Goal: Task Accomplishment & Management: Use online tool/utility

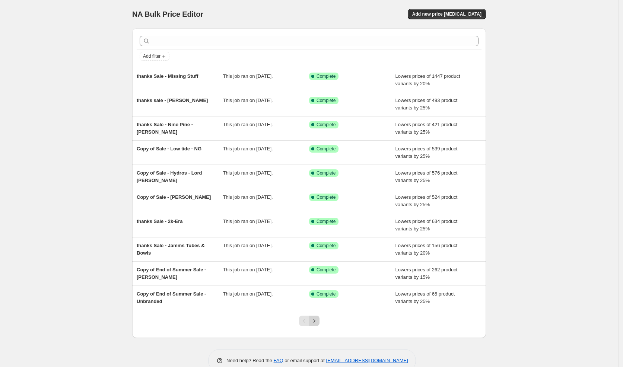
click at [318, 320] on icon "Next" at bounding box center [314, 320] width 7 height 7
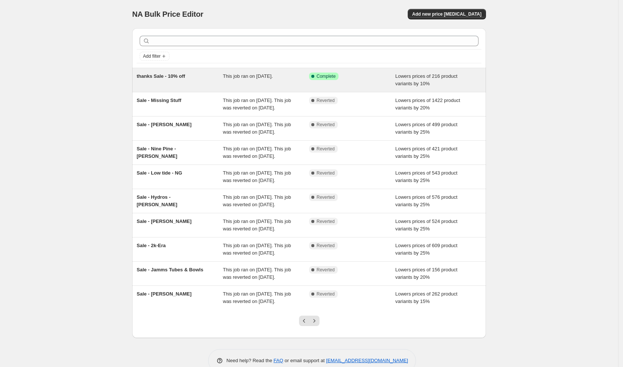
click at [185, 77] on span "thanks Sale - 10% off" at bounding box center [161, 76] width 48 height 6
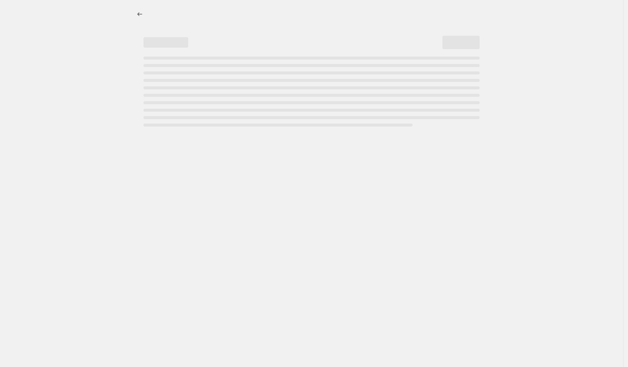
select select "percentage"
select select "vendor"
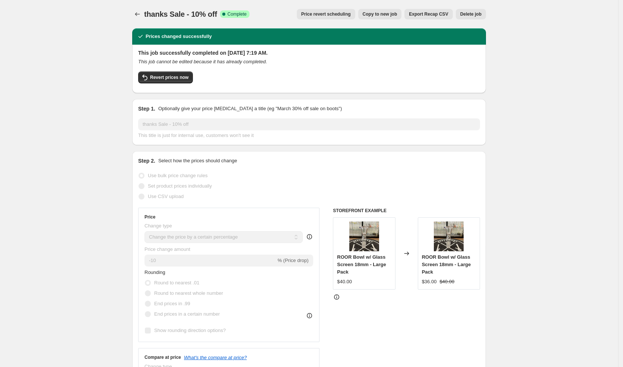
drag, startPoint x: 345, startPoint y: 15, endPoint x: 223, endPoint y: 86, distance: 141.4
click at [179, 82] on button "Revert prices now" at bounding box center [165, 78] width 55 height 12
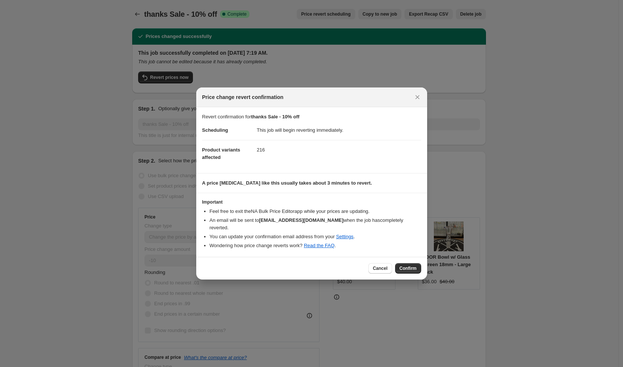
drag, startPoint x: 410, startPoint y: 265, endPoint x: 282, endPoint y: 179, distance: 153.8
click at [410, 266] on span "Confirm" at bounding box center [408, 269] width 17 height 6
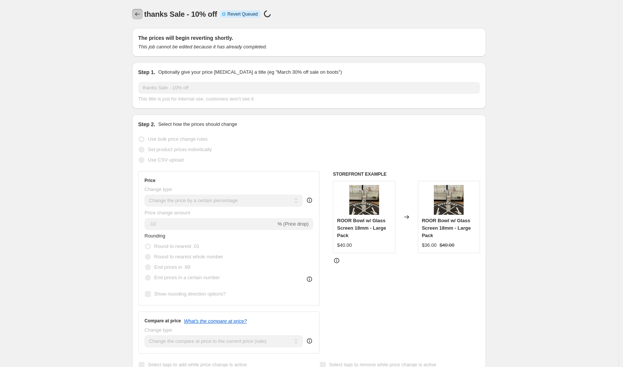
click at [138, 15] on icon "Price change jobs" at bounding box center [137, 13] width 7 height 7
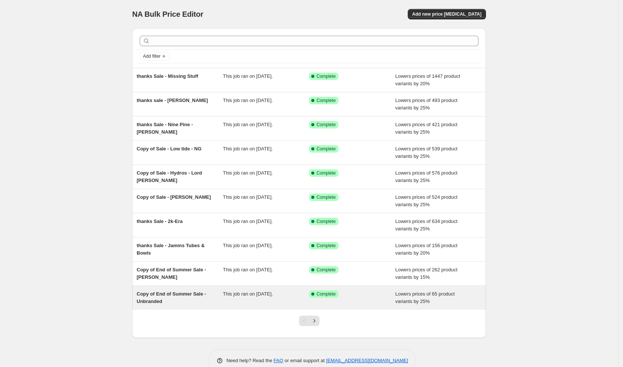
click at [289, 291] on div "This job ran on October 11, 2025." at bounding box center [266, 298] width 86 height 15
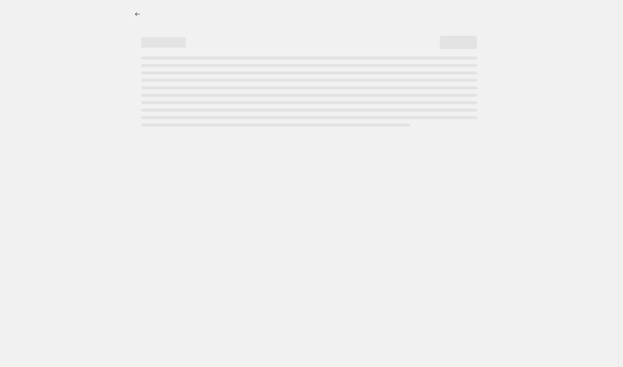
select select "percentage"
select select "vendor"
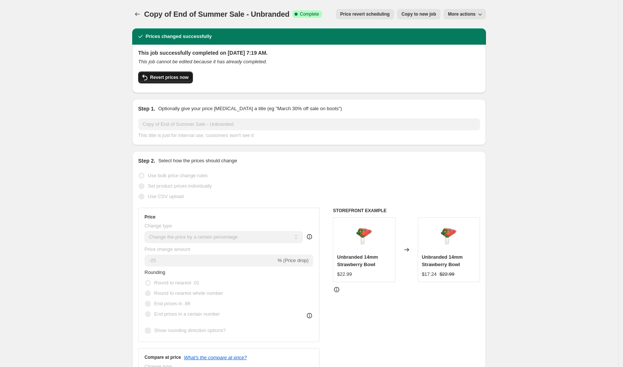
click at [166, 79] on span "Revert prices now" at bounding box center [169, 77] width 38 height 6
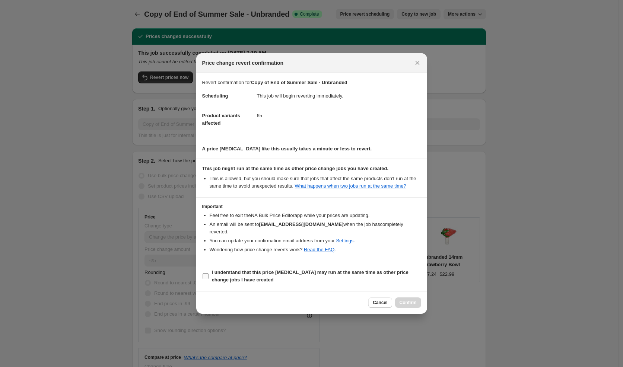
drag, startPoint x: 269, startPoint y: 282, endPoint x: 282, endPoint y: 278, distance: 13.1
click at [269, 282] on span "I understand that this price change job may run at the same time as other price…" at bounding box center [316, 276] width 209 height 15
click at [209, 279] on input "I understand that this price change job may run at the same time as other price…" at bounding box center [206, 276] width 6 height 6
checkbox input "true"
drag, startPoint x: 411, startPoint y: 303, endPoint x: 184, endPoint y: 110, distance: 297.2
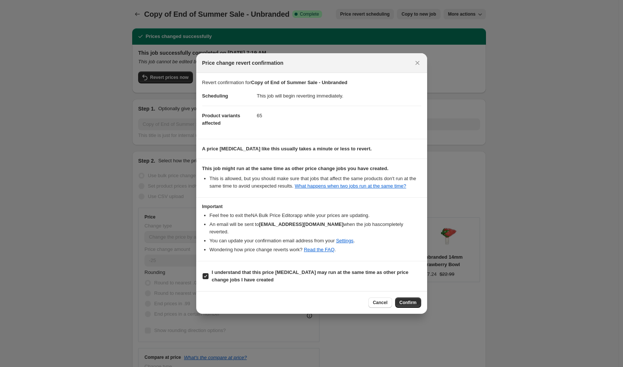
click at [410, 302] on span "Confirm" at bounding box center [408, 303] width 17 height 6
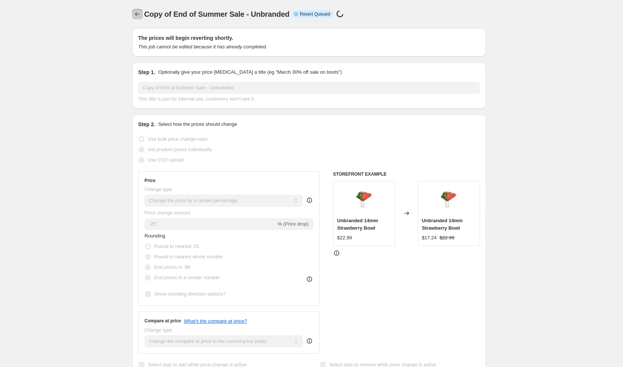
click at [138, 18] on icon "Price change jobs" at bounding box center [137, 13] width 7 height 7
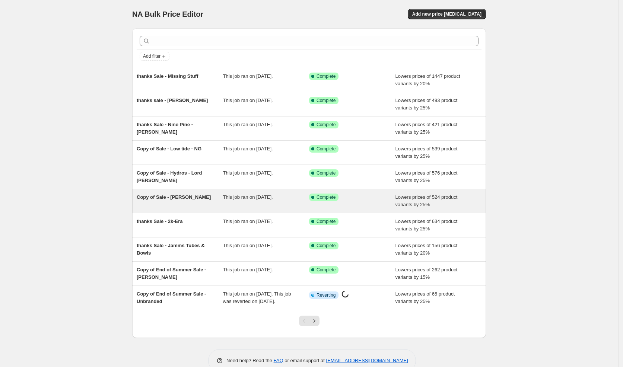
scroll to position [21, 0]
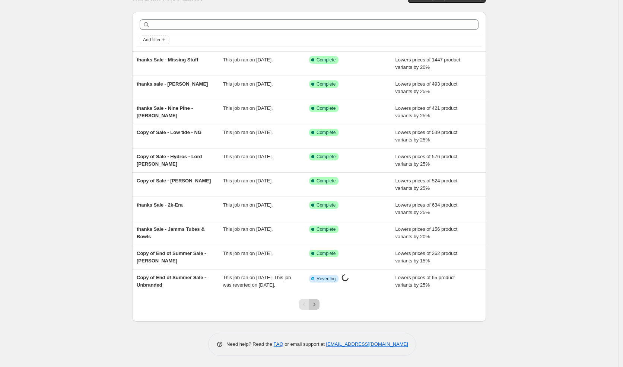
click at [318, 306] on icon "Next" at bounding box center [314, 304] width 7 height 7
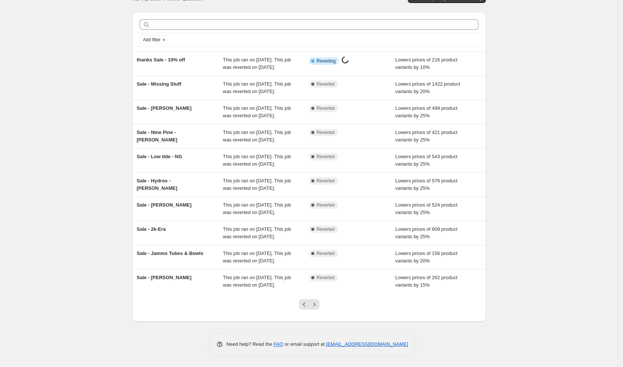
scroll to position [88, 0]
click at [307, 309] on button "Previous" at bounding box center [304, 304] width 10 height 10
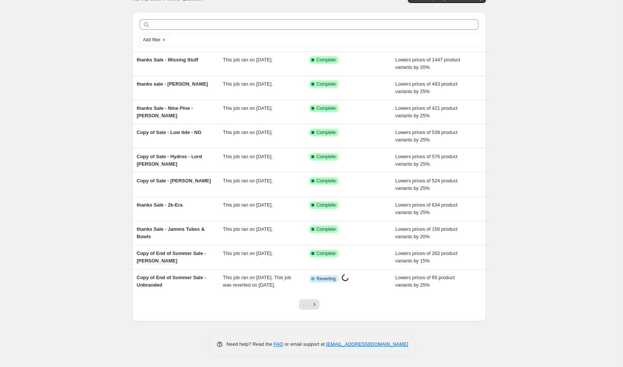
scroll to position [0, 0]
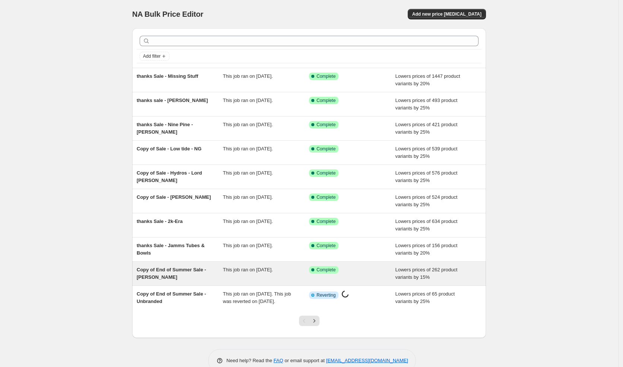
click at [194, 273] on div "Copy of End of Summer Sale - [PERSON_NAME]" at bounding box center [180, 273] width 86 height 15
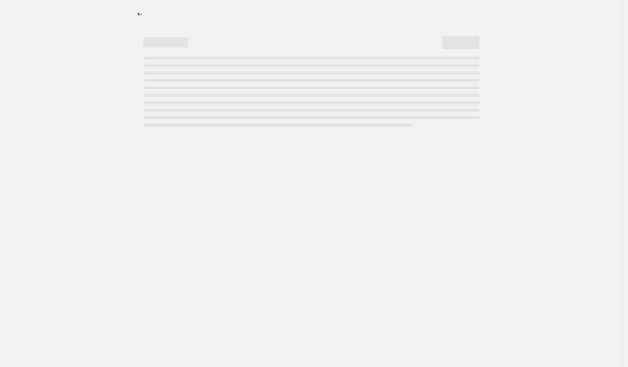
select select "percentage"
select select "vendor"
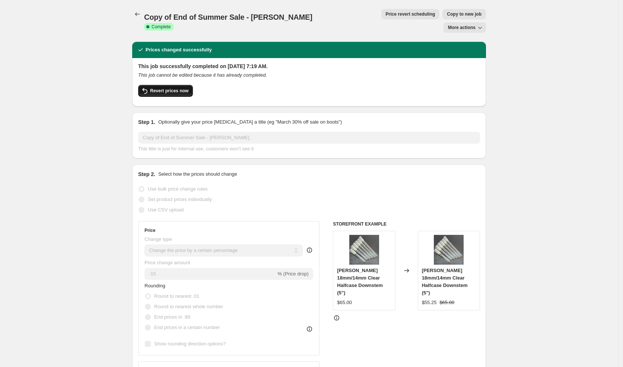
click at [166, 88] on span "Revert prices now" at bounding box center [169, 91] width 38 height 6
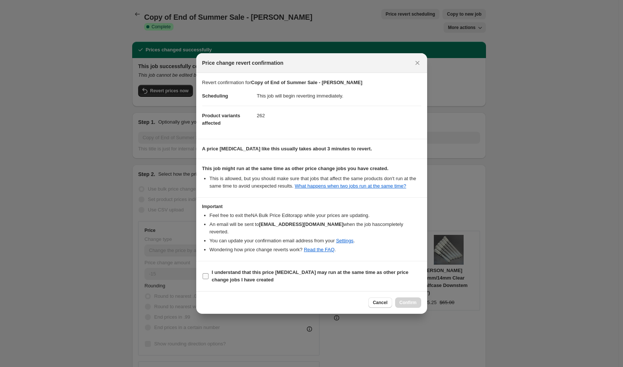
drag, startPoint x: 298, startPoint y: 274, endPoint x: 302, endPoint y: 275, distance: 4.2
click at [298, 274] on b "I understand that this price change job may run at the same time as other price…" at bounding box center [310, 276] width 197 height 13
click at [209, 274] on input "I understand that this price change job may run at the same time as other price…" at bounding box center [206, 276] width 6 height 6
checkbox input "true"
click at [410, 305] on button "Confirm" at bounding box center [408, 303] width 26 height 10
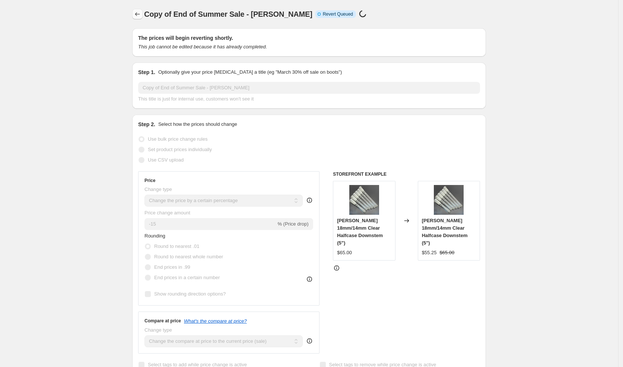
click at [141, 16] on icon "Price change jobs" at bounding box center [137, 13] width 7 height 7
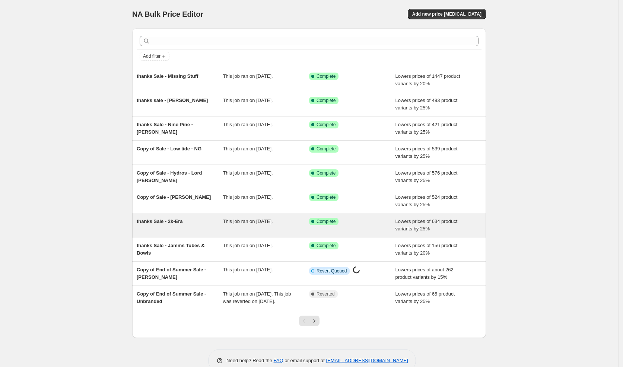
scroll to position [21, 0]
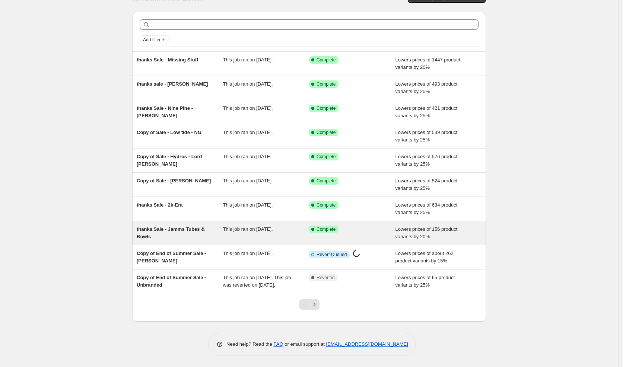
click at [212, 226] on div "thanks Sale - Jamms Tubes & Bowls" at bounding box center [180, 233] width 86 height 15
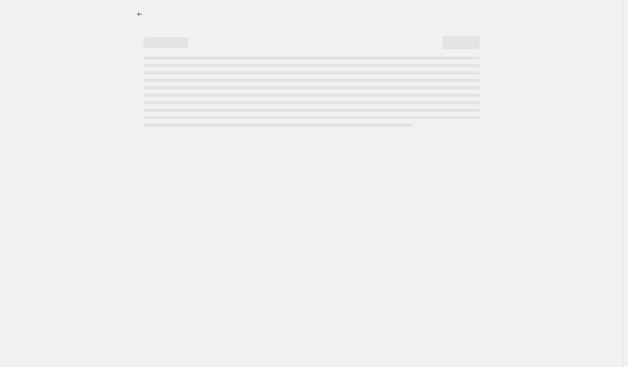
select select "percentage"
select select "vendor"
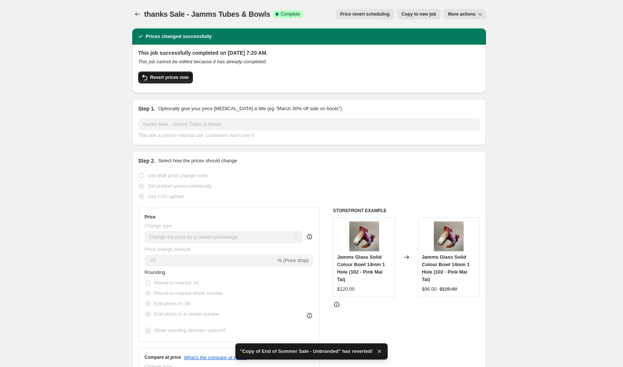
click at [167, 76] on span "Revert prices now" at bounding box center [169, 77] width 38 height 6
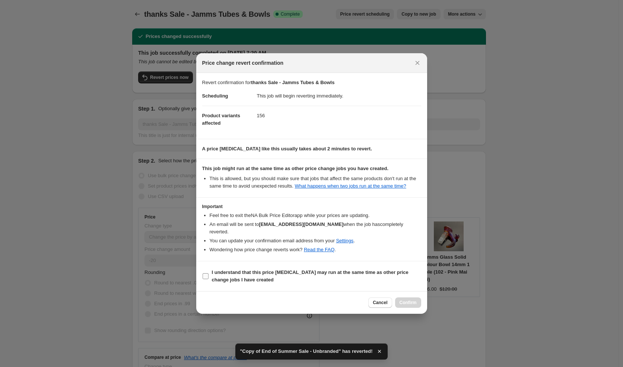
drag, startPoint x: 309, startPoint y: 284, endPoint x: 314, endPoint y: 285, distance: 4.5
click at [310, 284] on label "I understand that this price change job may run at the same time as other price…" at bounding box center [311, 276] width 219 height 18
click at [209, 279] on input "I understand that this price change job may run at the same time as other price…" at bounding box center [206, 276] width 6 height 6
checkbox input "true"
drag, startPoint x: 416, startPoint y: 305, endPoint x: 409, endPoint y: 301, distance: 7.8
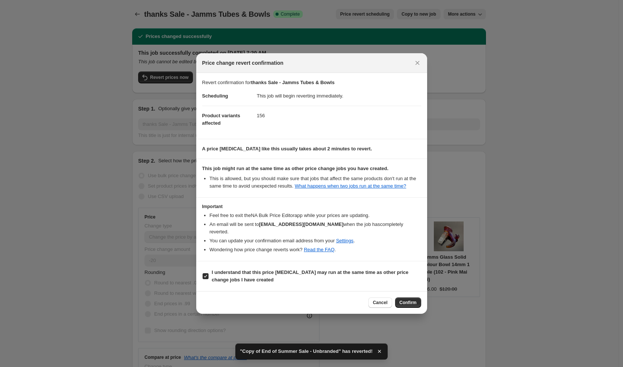
click at [415, 305] on button "Confirm" at bounding box center [408, 303] width 26 height 10
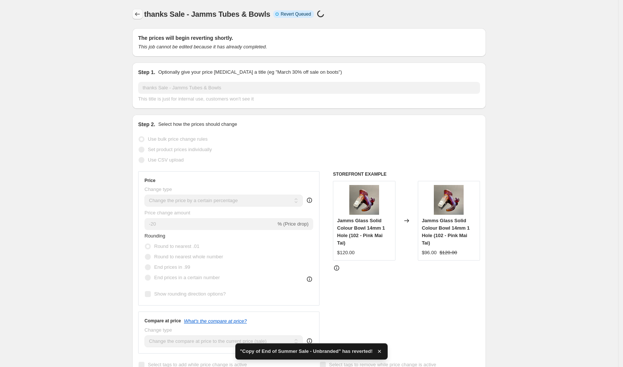
click at [141, 13] on icon "Price change jobs" at bounding box center [137, 13] width 7 height 7
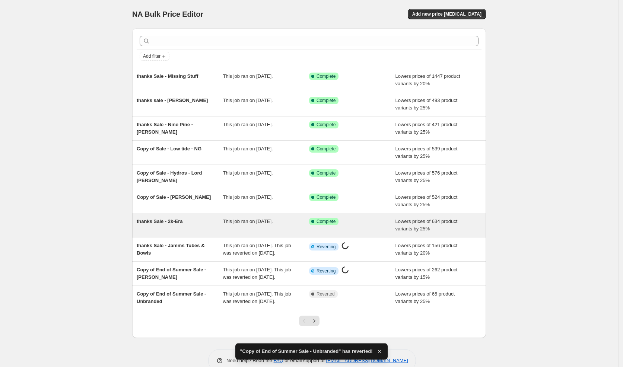
click at [191, 221] on div "thanks Sale - 2k-Era" at bounding box center [180, 225] width 86 height 15
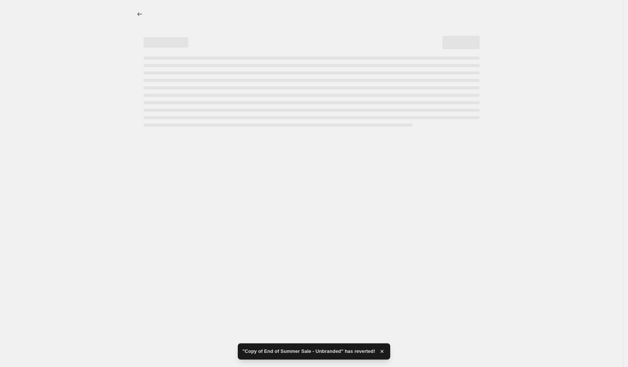
select select "percentage"
select select "vendor"
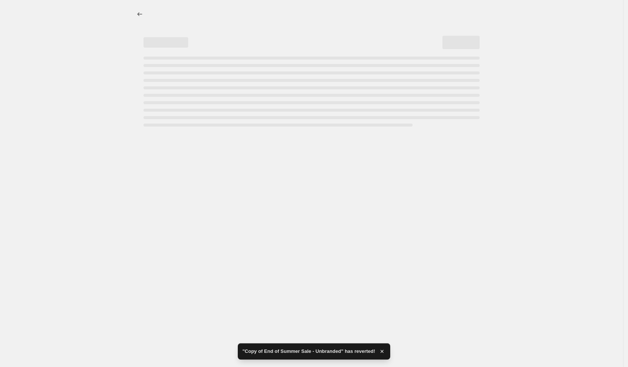
select select "vendor"
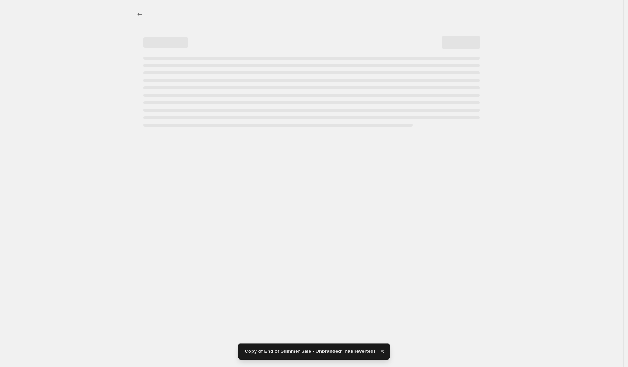
select select "vendor"
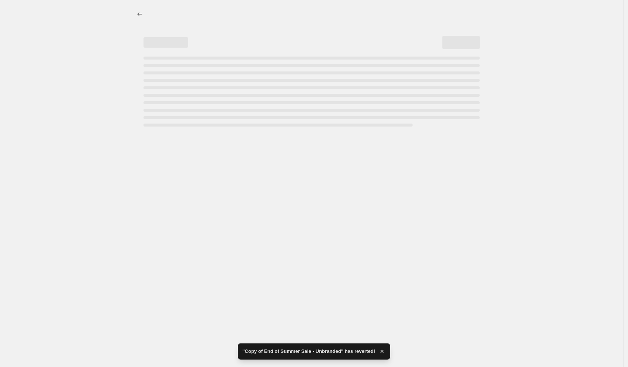
select select "vendor"
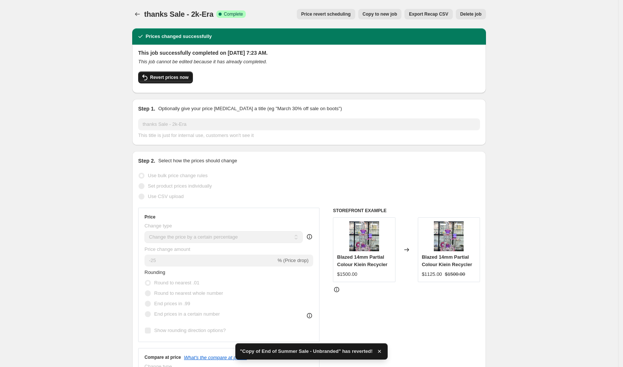
click at [181, 77] on span "Revert prices now" at bounding box center [169, 77] width 38 height 6
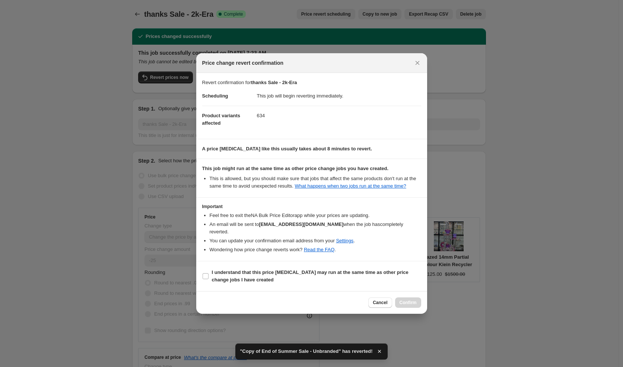
drag, startPoint x: 309, startPoint y: 274, endPoint x: 388, endPoint y: 310, distance: 86.5
click at [309, 274] on b "I understand that this price change job may run at the same time as other price…" at bounding box center [310, 276] width 197 height 13
click at [209, 274] on input "I understand that this price change job may run at the same time as other price…" at bounding box center [206, 276] width 6 height 6
checkbox input "true"
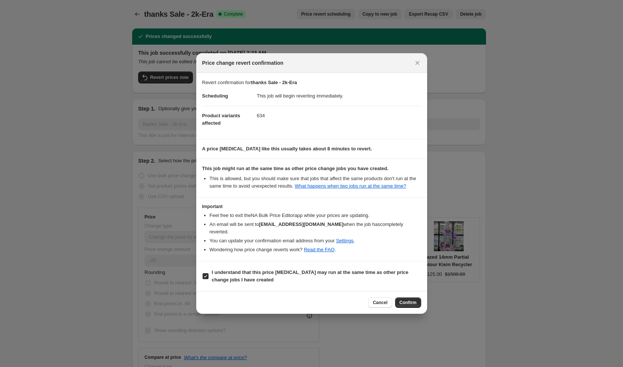
click at [406, 307] on div "Cancel Confirm" at bounding box center [394, 303] width 53 height 10
click at [408, 302] on span "Confirm" at bounding box center [408, 303] width 17 height 6
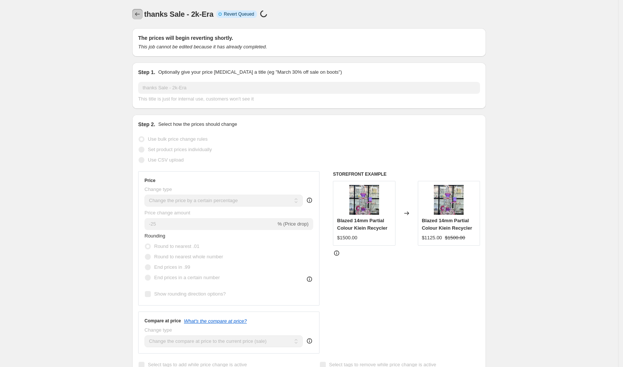
click at [140, 15] on icon "Price change jobs" at bounding box center [137, 13] width 7 height 7
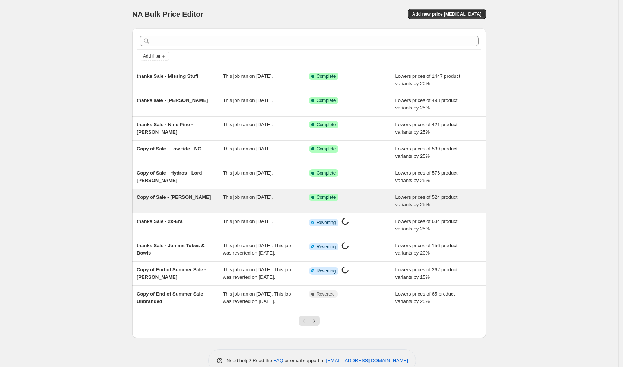
click at [189, 200] on div "Copy of Sale - [PERSON_NAME]" at bounding box center [180, 201] width 86 height 15
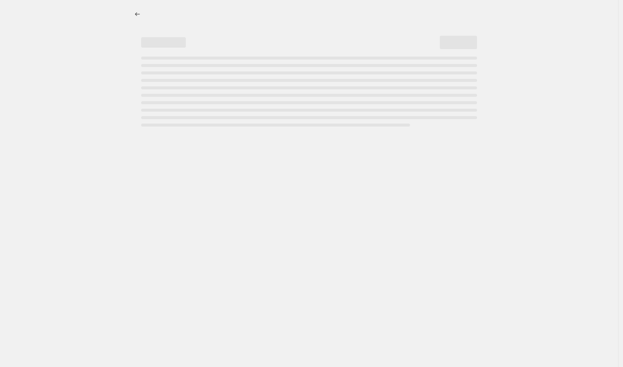
select select "percentage"
select select "vendor"
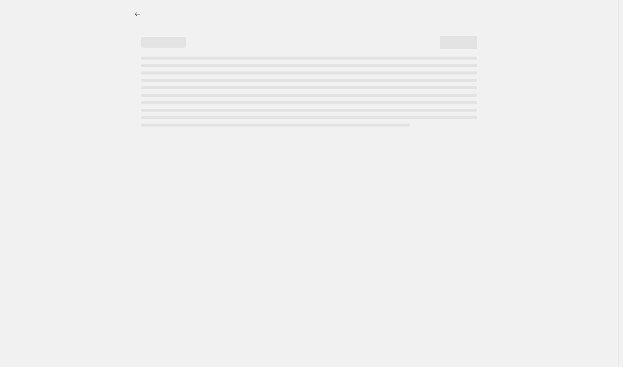
select select "vendor"
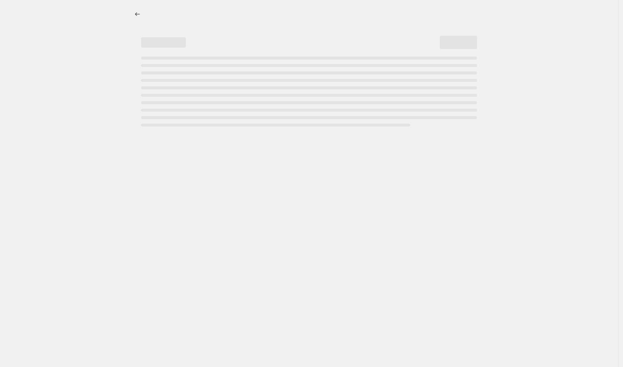
select select "vendor"
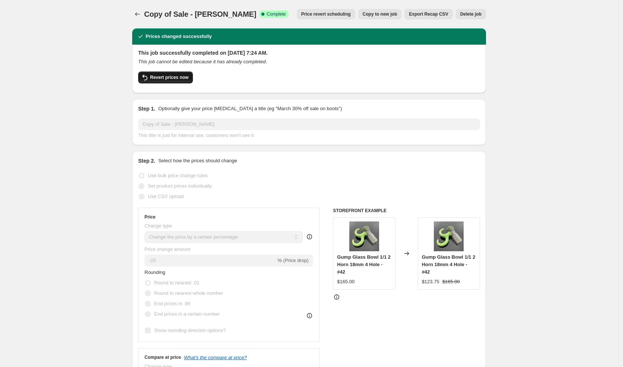
click at [185, 77] on span "Revert prices now" at bounding box center [169, 77] width 38 height 6
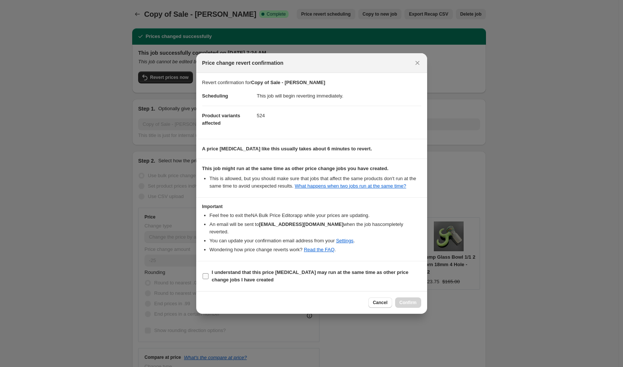
click at [267, 270] on b "I understand that this price change job may run at the same time as other price…" at bounding box center [310, 276] width 197 height 13
click at [209, 273] on input "I understand that this price change job may run at the same time as other price…" at bounding box center [206, 276] width 6 height 6
checkbox input "true"
drag, startPoint x: 405, startPoint y: 303, endPoint x: 202, endPoint y: 80, distance: 301.9
click at [404, 303] on span "Confirm" at bounding box center [408, 303] width 17 height 6
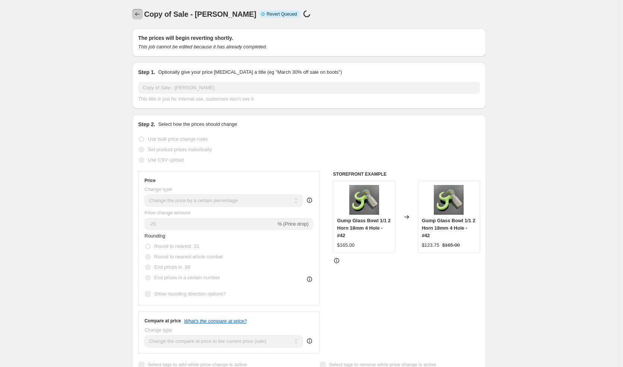
click at [138, 13] on icon "Price change jobs" at bounding box center [137, 13] width 7 height 7
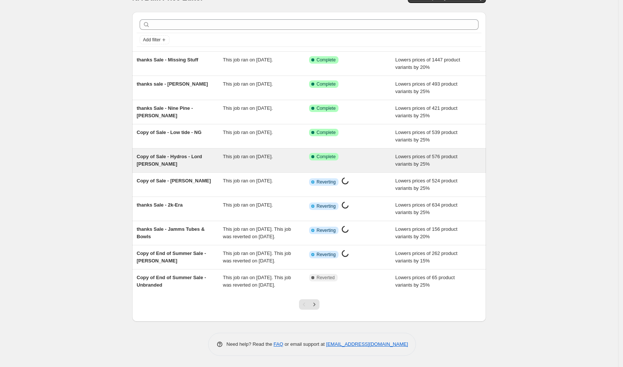
scroll to position [36, 0]
click at [175, 154] on span "Copy of Sale - Hydros - Lord [PERSON_NAME]" at bounding box center [170, 160] width 66 height 13
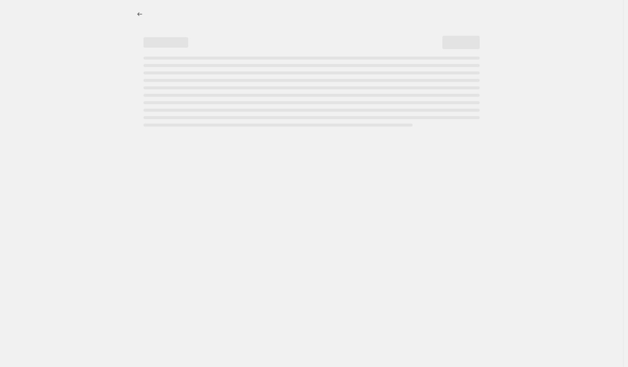
select select "percentage"
select select "vendor"
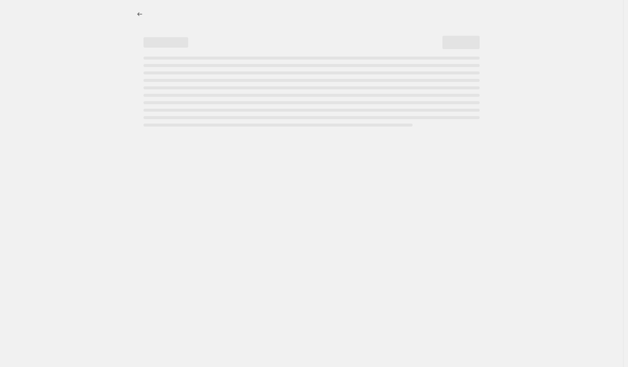
select select "vendor"
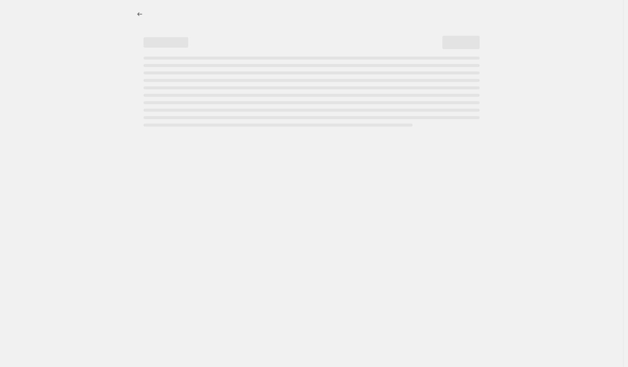
select select "vendor"
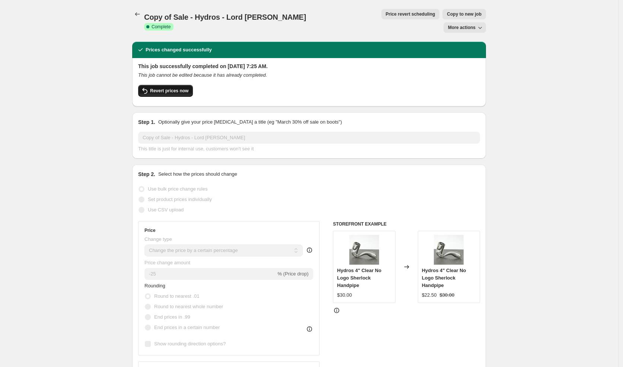
click at [171, 85] on button "Revert prices now" at bounding box center [165, 91] width 55 height 12
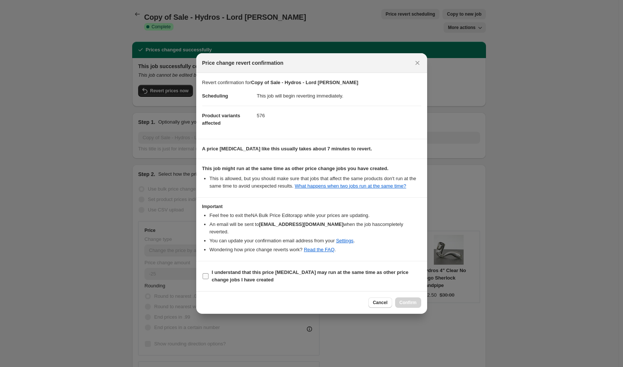
click at [258, 273] on b "I understand that this price change job may run at the same time as other price…" at bounding box center [310, 276] width 197 height 13
click at [209, 273] on input "I understand that this price change job may run at the same time as other price…" at bounding box center [206, 276] width 6 height 6
checkbox input "true"
click at [402, 308] on div "Cancel Confirm" at bounding box center [311, 302] width 231 height 23
click at [408, 306] on button "Confirm" at bounding box center [408, 303] width 26 height 10
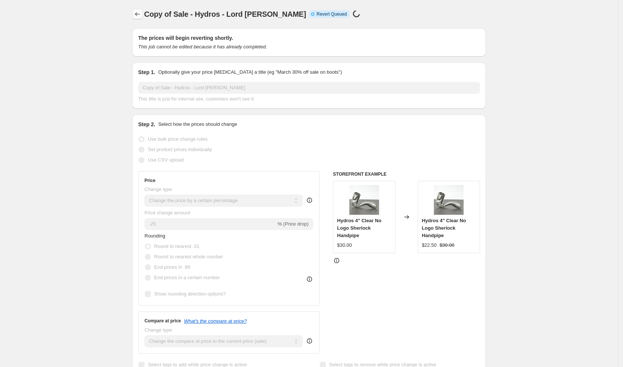
click at [140, 15] on icon "Price change jobs" at bounding box center [137, 13] width 7 height 7
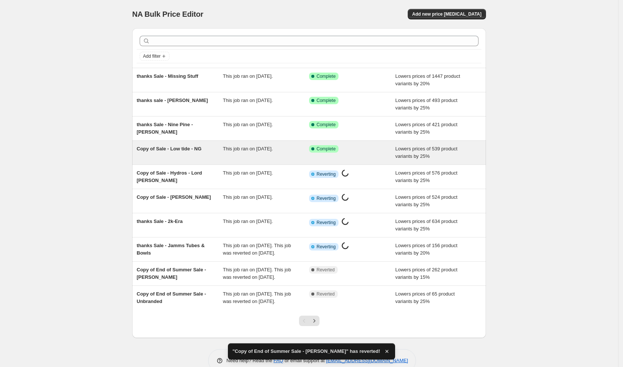
click at [200, 152] on div "Copy of Sale - Low tide - NG" at bounding box center [180, 152] width 86 height 15
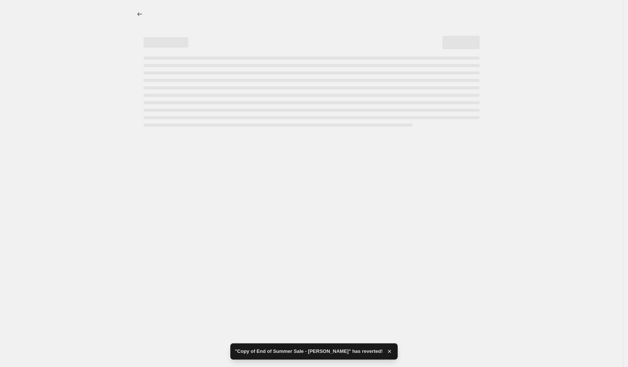
select select "percentage"
select select "vendor"
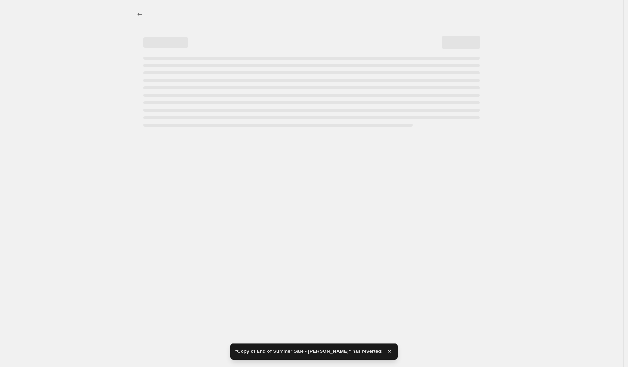
select select "vendor"
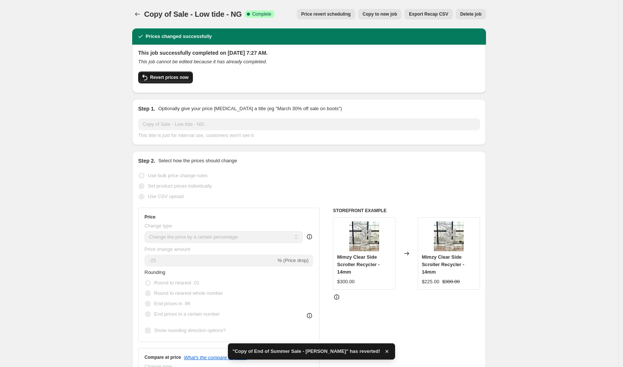
click at [182, 81] on button "Revert prices now" at bounding box center [165, 78] width 55 height 12
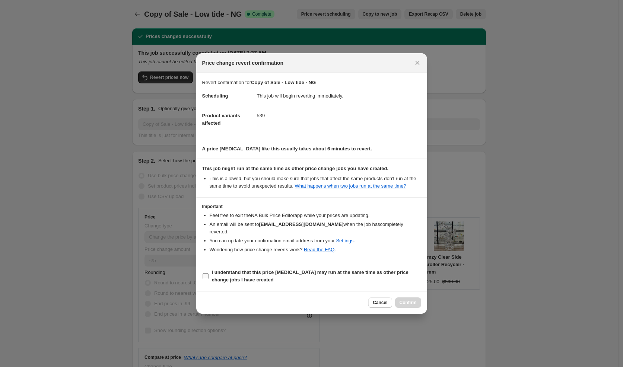
click at [269, 270] on b "I understand that this price change job may run at the same time as other price…" at bounding box center [310, 276] width 197 height 13
click at [209, 273] on input "I understand that this price change job may run at the same time as other price…" at bounding box center [206, 276] width 6 height 6
checkbox input "true"
drag, startPoint x: 404, startPoint y: 301, endPoint x: 295, endPoint y: 182, distance: 161.3
click at [404, 301] on span "Confirm" at bounding box center [408, 303] width 17 height 6
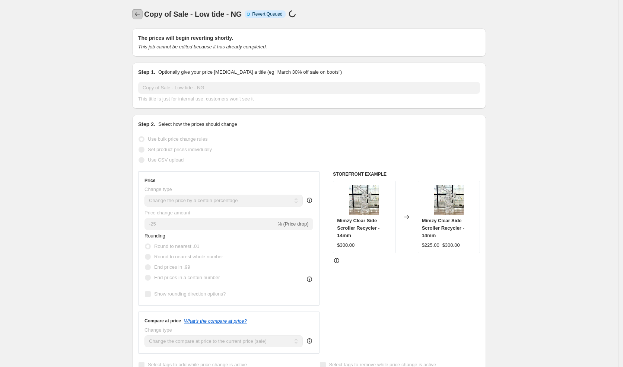
click at [139, 11] on icon "Price change jobs" at bounding box center [137, 13] width 7 height 7
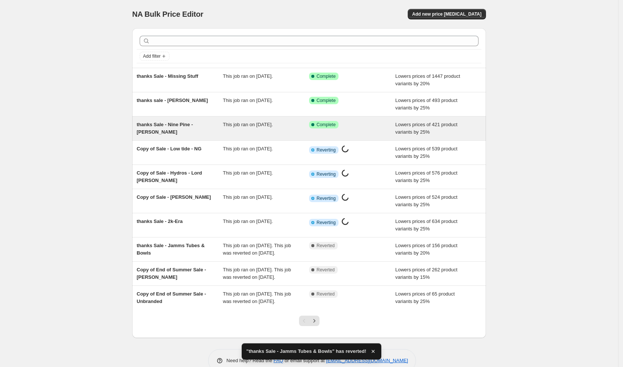
click at [193, 124] on span "thanks Sale - Nine Pine - [PERSON_NAME]" at bounding box center [165, 128] width 56 height 13
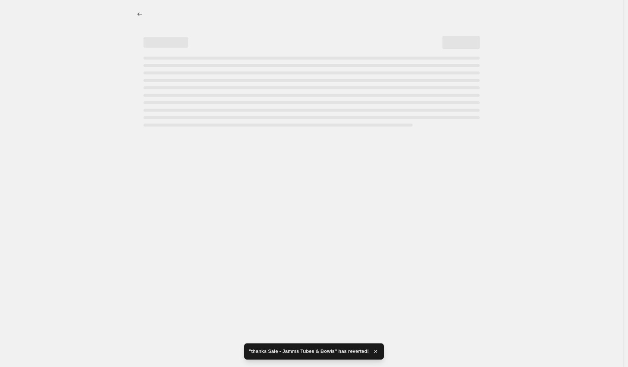
select select "percentage"
select select "vendor"
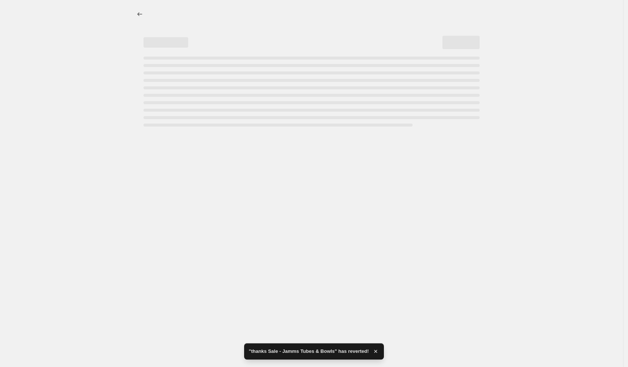
select select "vendor"
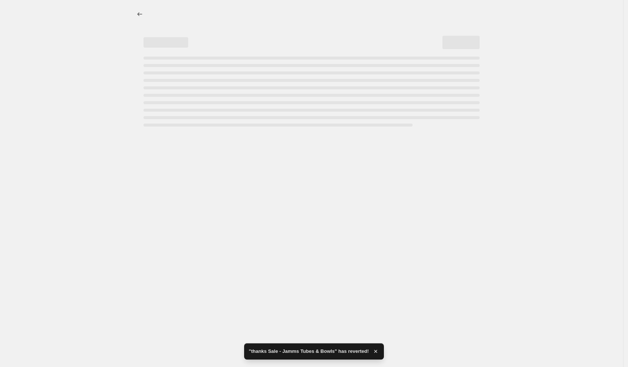
select select "vendor"
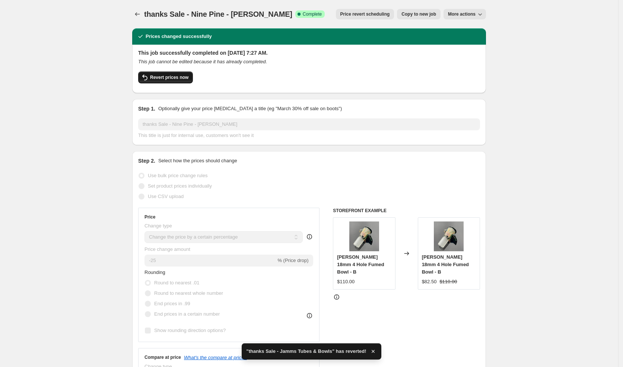
click at [166, 80] on span "Revert prices now" at bounding box center [169, 77] width 38 height 6
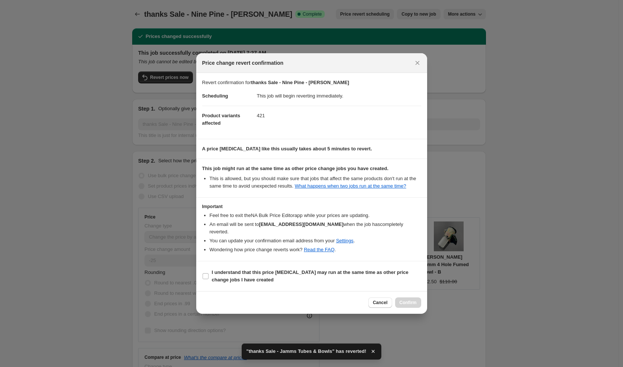
drag, startPoint x: 257, startPoint y: 275, endPoint x: 301, endPoint y: 286, distance: 45.3
click at [257, 275] on span "I understand that this price change job may run at the same time as other price…" at bounding box center [316, 276] width 209 height 15
click at [209, 275] on input "I understand that this price change job may run at the same time as other price…" at bounding box center [206, 276] width 6 height 6
checkbox input "true"
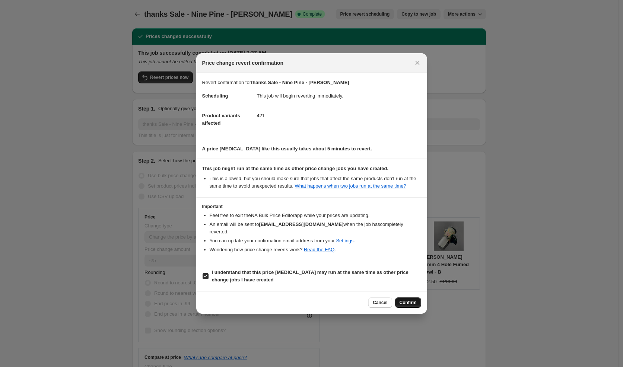
click at [413, 305] on span "Confirm" at bounding box center [408, 303] width 17 height 6
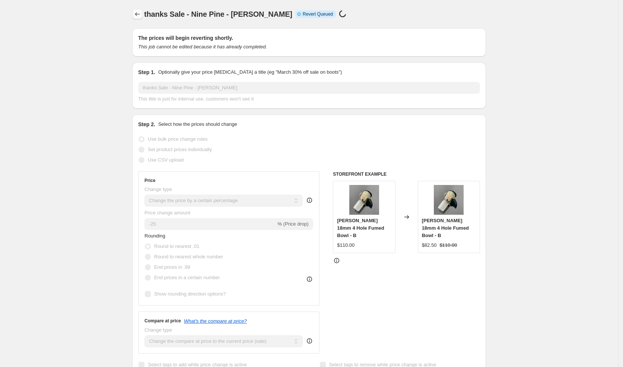
click at [141, 15] on icon "Price change jobs" at bounding box center [137, 13] width 7 height 7
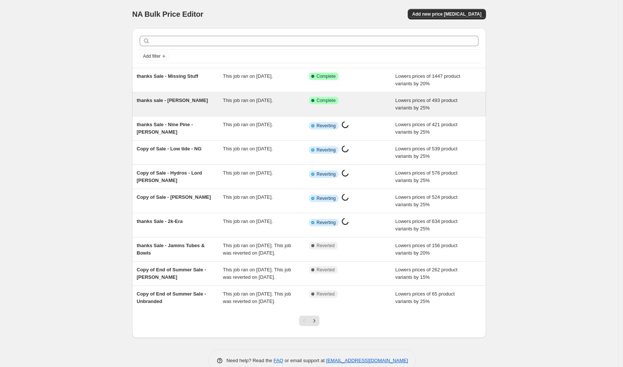
click at [200, 100] on span "thanks sale - [PERSON_NAME]" at bounding box center [172, 101] width 71 height 6
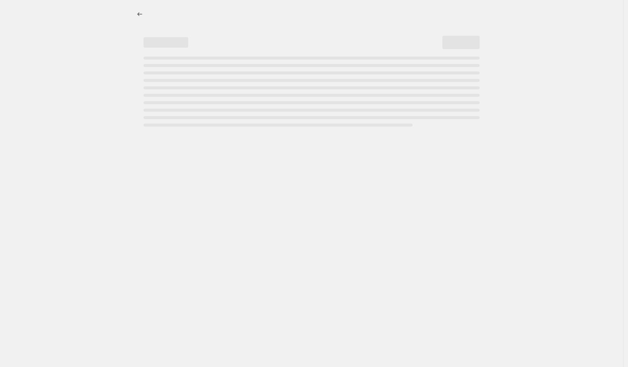
select select "percentage"
select select "vendor"
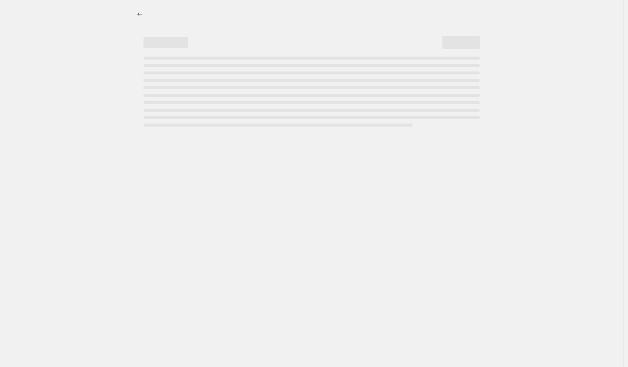
select select "vendor"
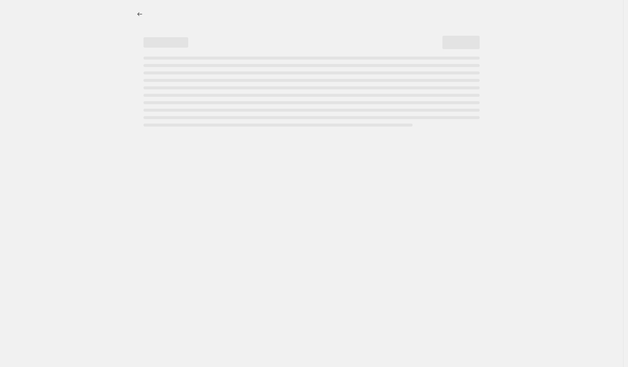
select select "vendor"
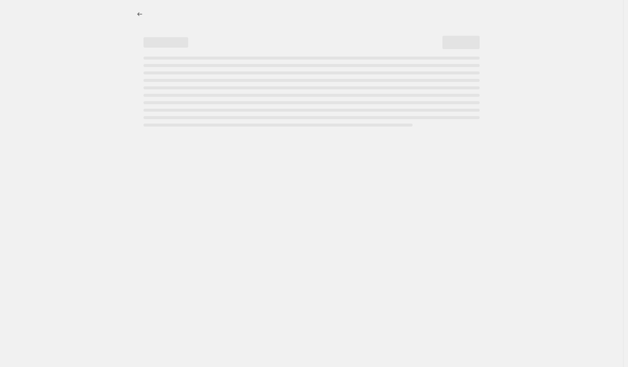
select select "vendor"
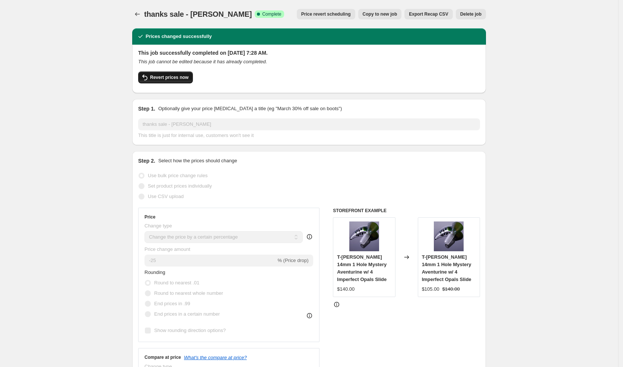
click at [166, 77] on span "Revert prices now" at bounding box center [169, 77] width 38 height 6
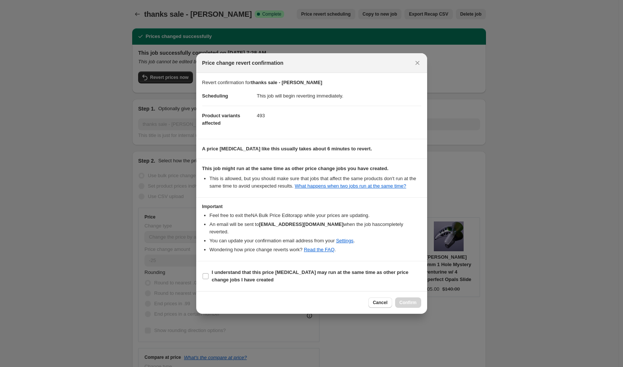
drag, startPoint x: 279, startPoint y: 273, endPoint x: 339, endPoint y: 287, distance: 61.4
click at [286, 275] on span "I understand that this price change job may run at the same time as other price…" at bounding box center [316, 276] width 209 height 15
select select "percentage"
select select "vendor"
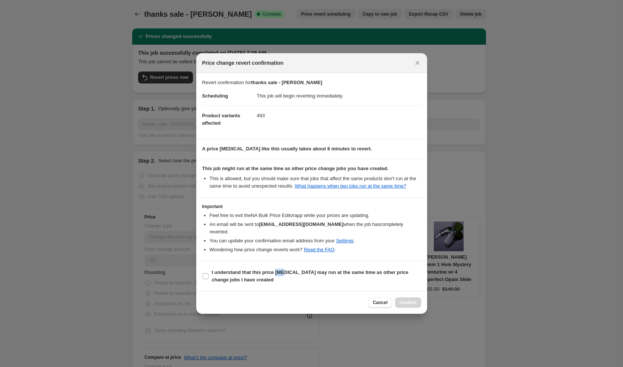
select select "vendor"
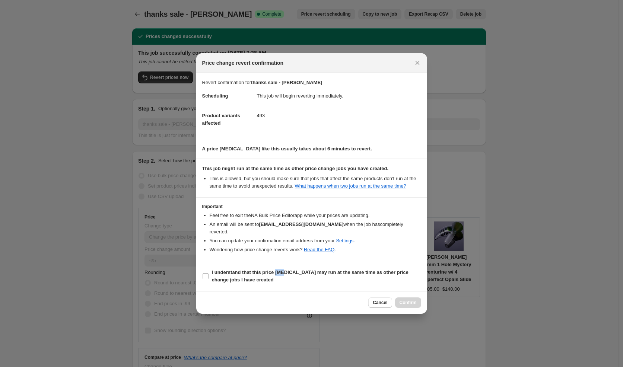
select select "vendor"
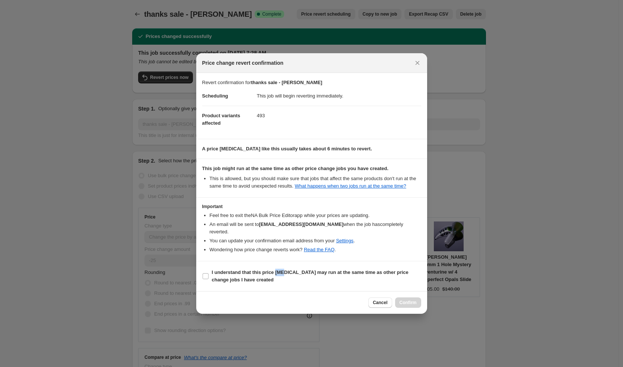
select select "vendor"
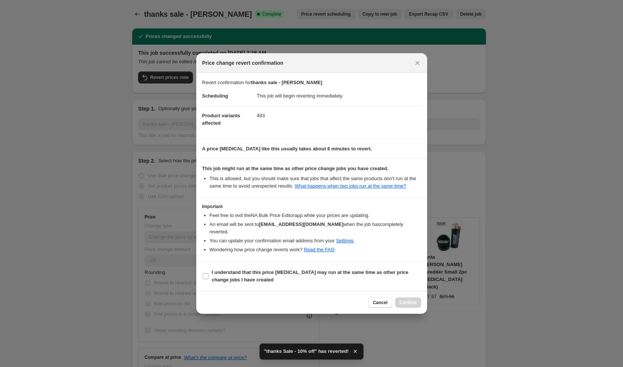
drag, startPoint x: 302, startPoint y: 276, endPoint x: 384, endPoint y: 285, distance: 82.1
click at [307, 276] on span "I understand that this price change job may run at the same time as other price…" at bounding box center [316, 276] width 209 height 15
click at [278, 274] on b "I understand that this price change job may run at the same time as other price…" at bounding box center [310, 276] width 197 height 13
click at [209, 274] on input "I understand that this price change job may run at the same time as other price…" at bounding box center [206, 276] width 6 height 6
checkbox input "true"
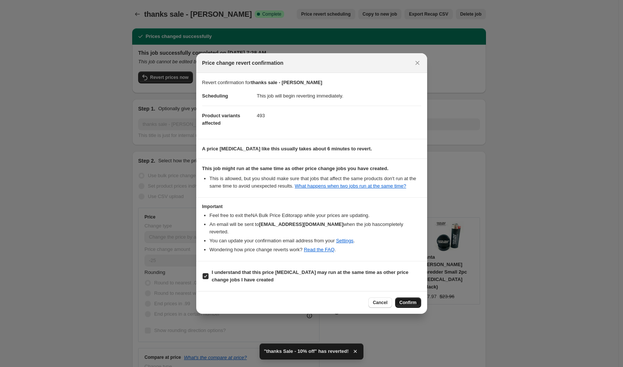
click at [404, 305] on button "Confirm" at bounding box center [408, 303] width 26 height 10
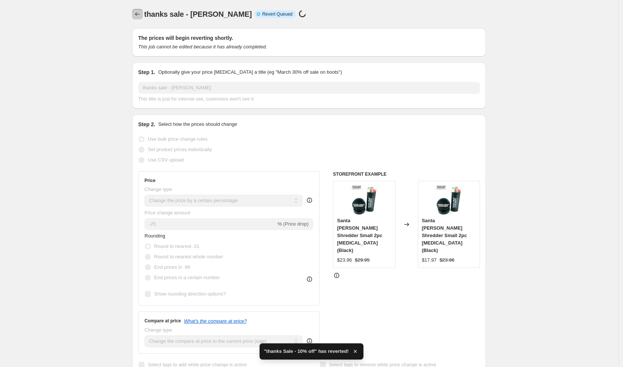
click at [143, 12] on button "Price change jobs" at bounding box center [137, 14] width 10 height 10
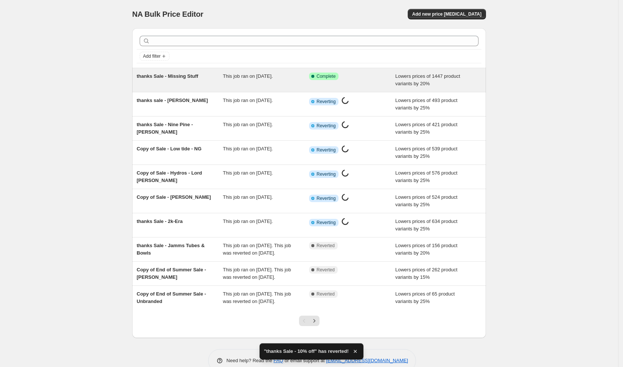
click at [195, 79] on div "thanks Sale - Missing Stuff" at bounding box center [180, 80] width 86 height 15
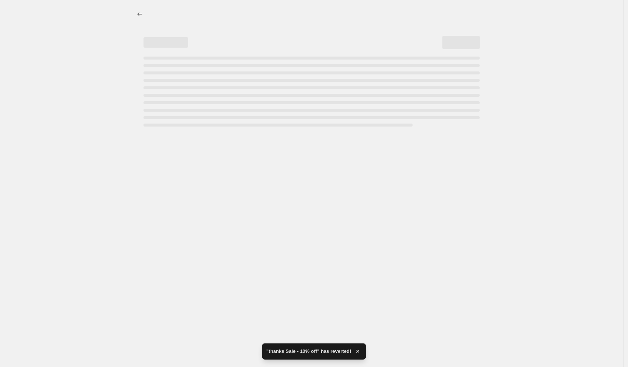
select select "percentage"
select select "vendor"
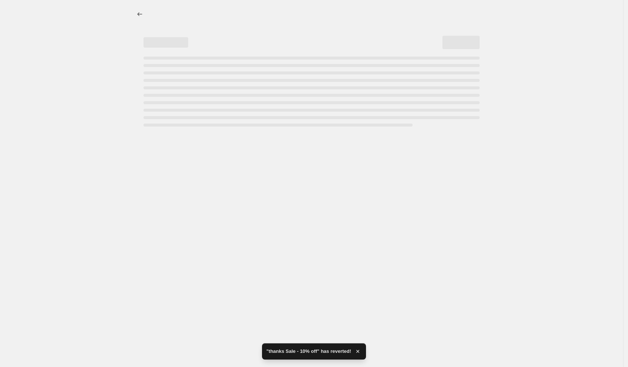
select select "vendor"
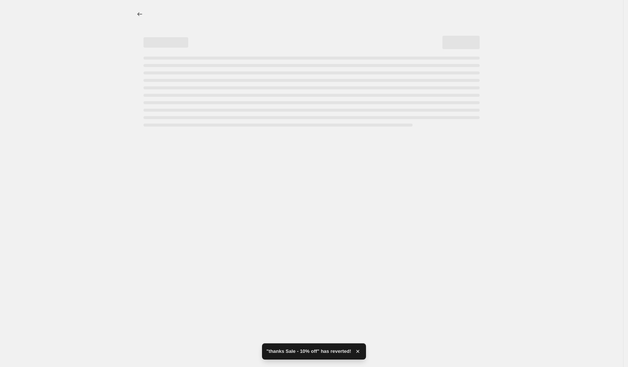
select select "vendor"
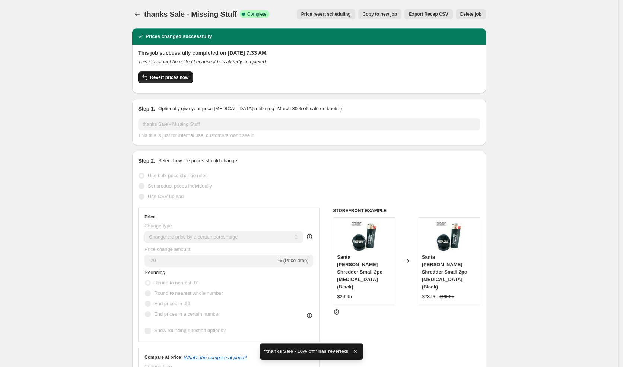
click at [172, 79] on span "Revert prices now" at bounding box center [169, 77] width 38 height 6
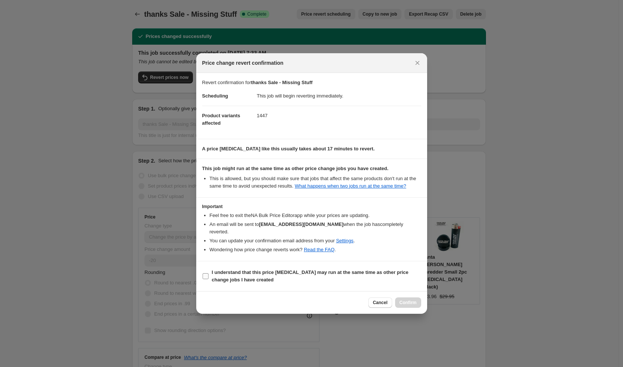
drag, startPoint x: 262, startPoint y: 275, endPoint x: 283, endPoint y: 277, distance: 21.3
click at [262, 275] on span "I understand that this price change job may run at the same time as other price…" at bounding box center [316, 276] width 209 height 15
click at [209, 275] on input "I understand that this price change job may run at the same time as other price…" at bounding box center [206, 276] width 6 height 6
checkbox input "true"
click at [413, 302] on span "Confirm" at bounding box center [408, 303] width 17 height 6
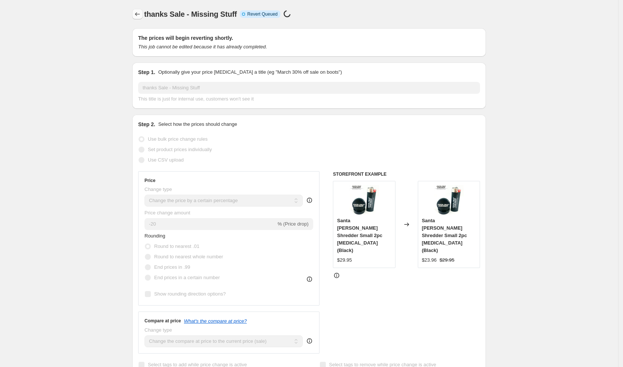
click at [143, 12] on button "Price change jobs" at bounding box center [137, 14] width 10 height 10
